Goal: Navigation & Orientation: Find specific page/section

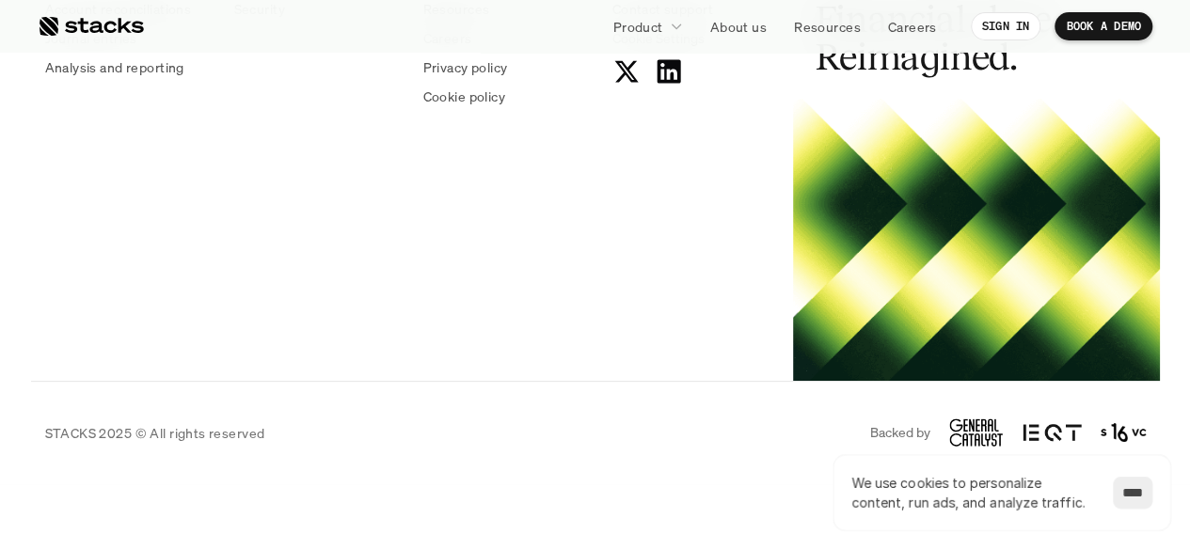
click at [71, 435] on p "STACKS 2025 © All rights reserved" at bounding box center [155, 433] width 220 height 20
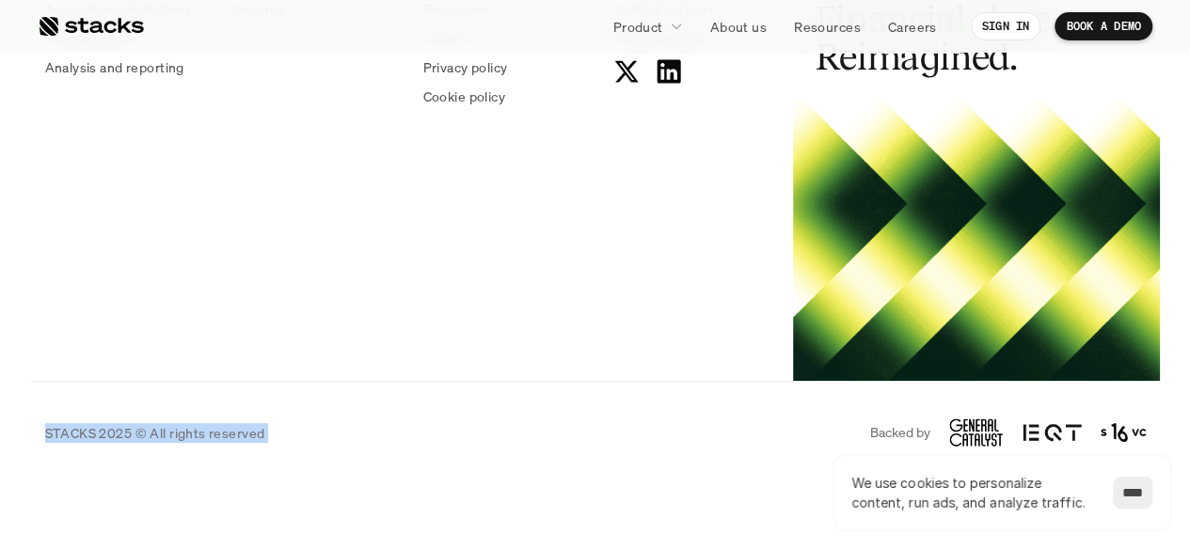
click at [71, 435] on p "STACKS 2025 © All rights reserved" at bounding box center [155, 433] width 220 height 20
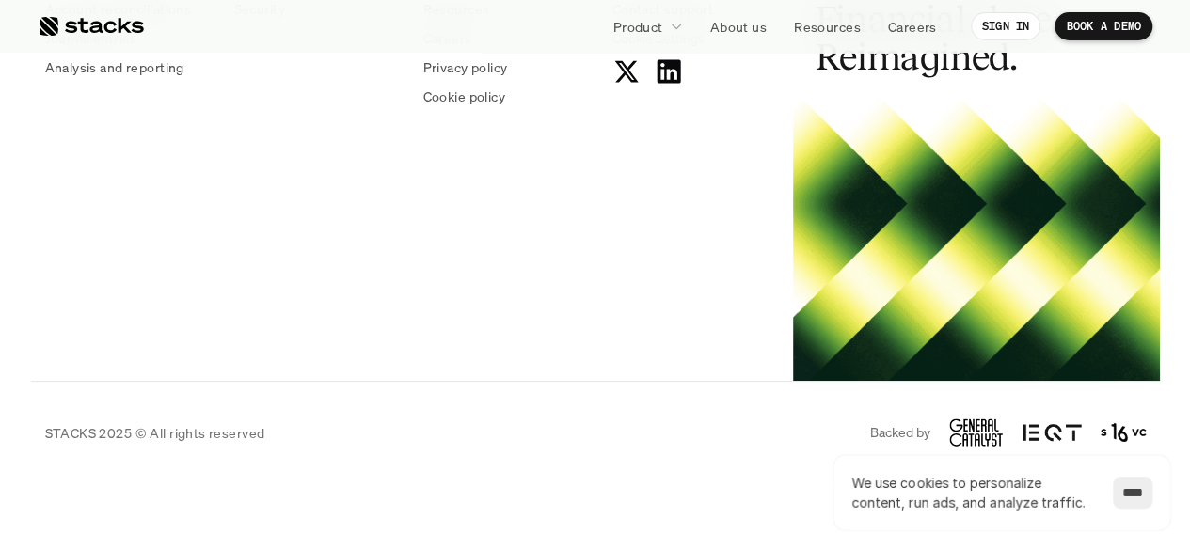
click at [71, 435] on p "STACKS 2025 © All rights reserved" at bounding box center [155, 433] width 220 height 20
click at [1137, 493] on input "****" at bounding box center [1132, 493] width 39 height 32
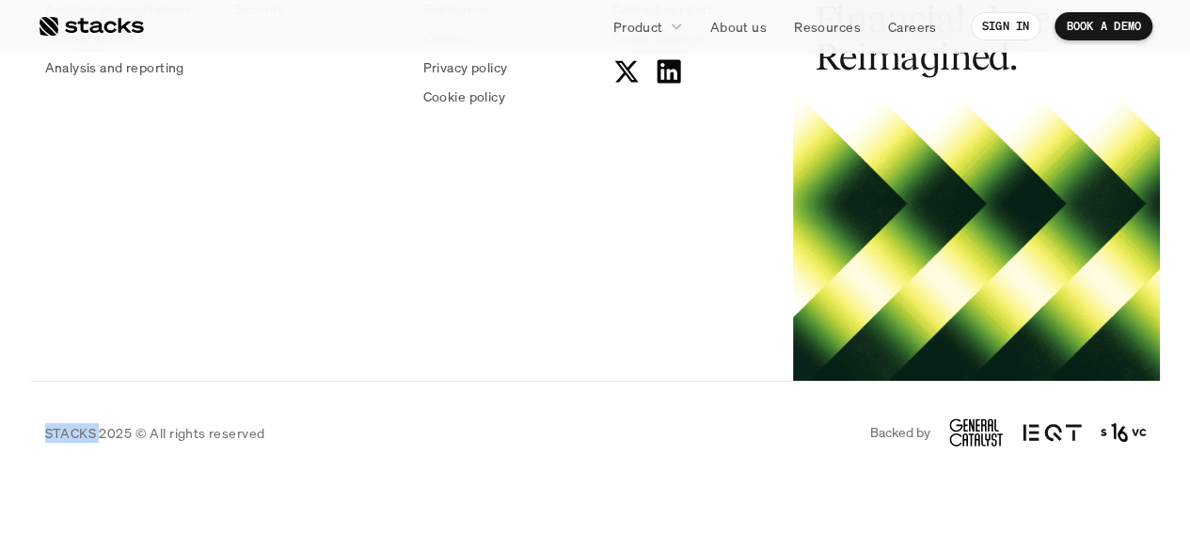
click at [71, 435] on p "STACKS 2025 © All rights reserved" at bounding box center [155, 433] width 220 height 20
click at [72, 432] on p "STACKS 2025 © All rights reserved" at bounding box center [155, 433] width 220 height 20
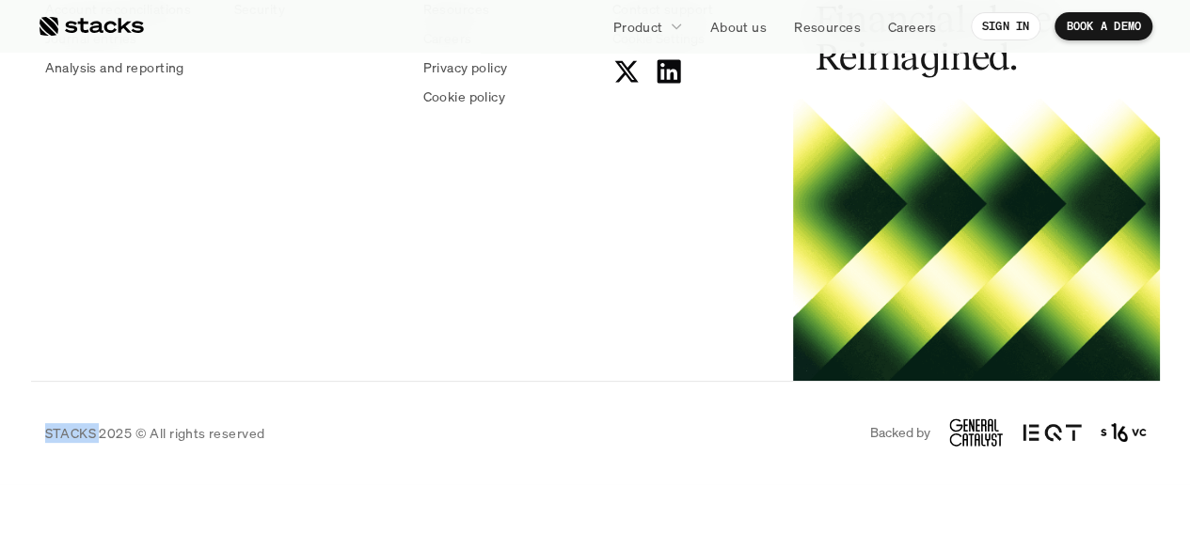
click at [72, 432] on p "STACKS 2025 © All rights reserved" at bounding box center [155, 433] width 220 height 20
click at [662, 67] on use at bounding box center [667, 71] width 24 height 24
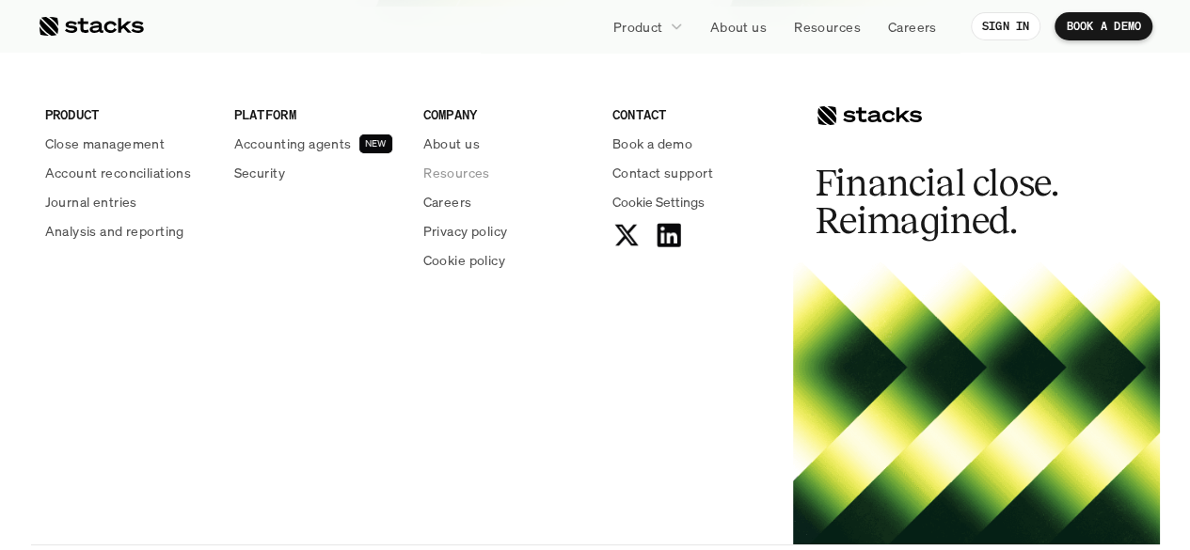
scroll to position [7031, 0]
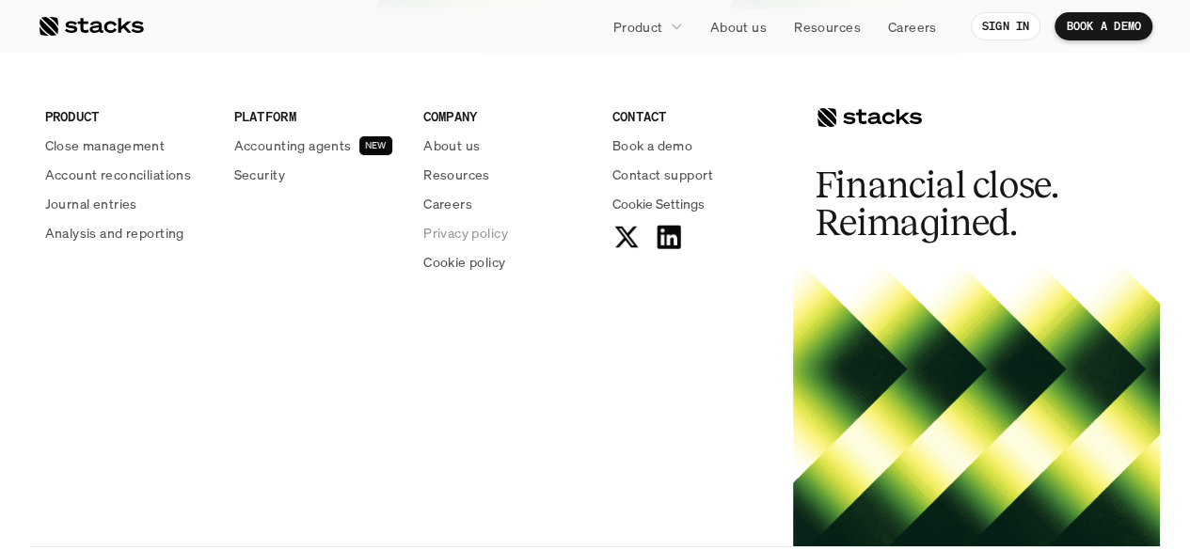
click at [491, 223] on p "Privacy policy" at bounding box center [465, 233] width 85 height 20
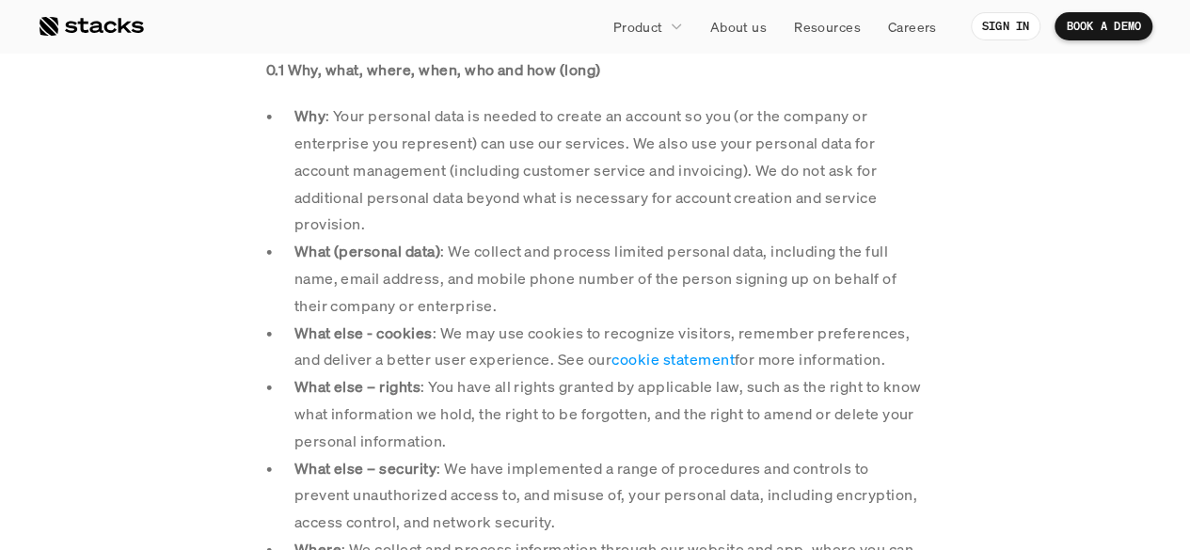
scroll to position [779, 0]
